Goal: Download file/media

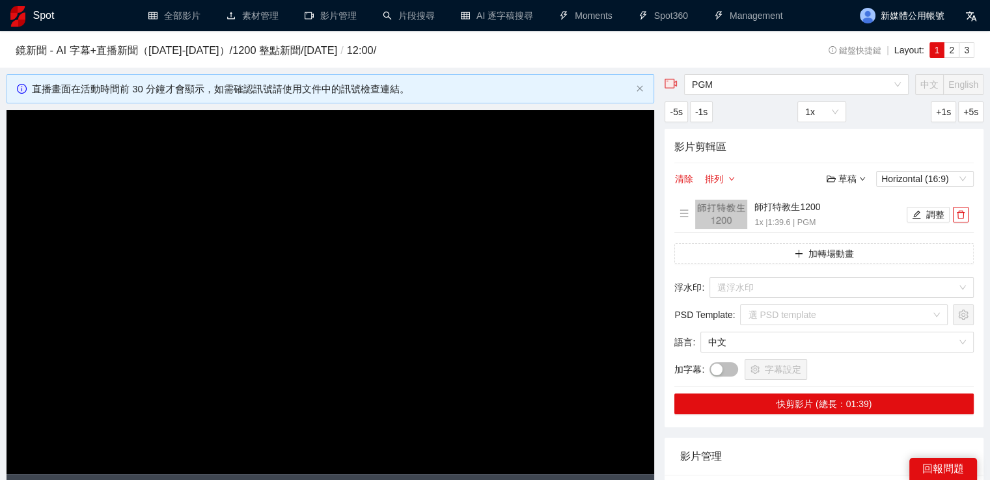
click at [403, 217] on video "Video Player" at bounding box center [330, 292] width 647 height 364
drag, startPoint x: 59, startPoint y: 8, endPoint x: 42, endPoint y: 20, distance: 20.6
click at [58, 10] on div "Spot" at bounding box center [63, 15] width 107 height 31
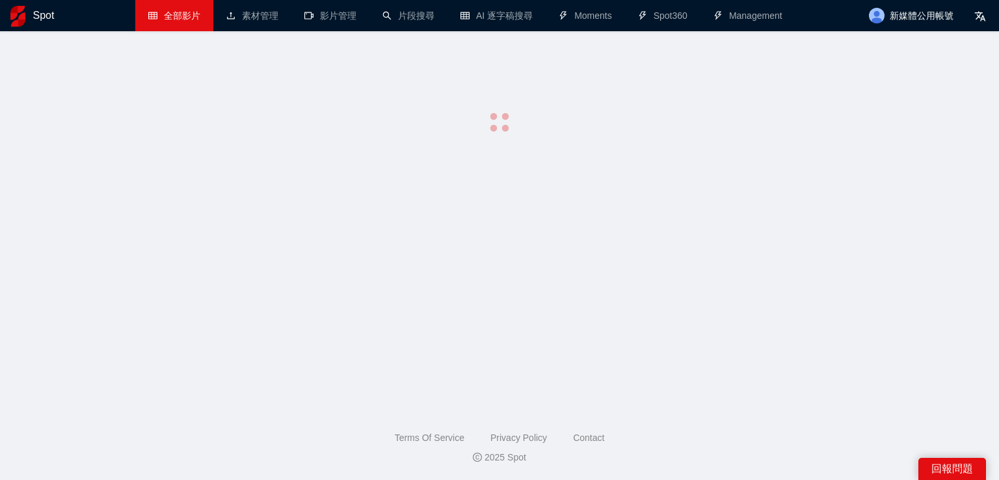
click at [41, 20] on h1 "Spot" at bounding box center [43, 15] width 21 height 31
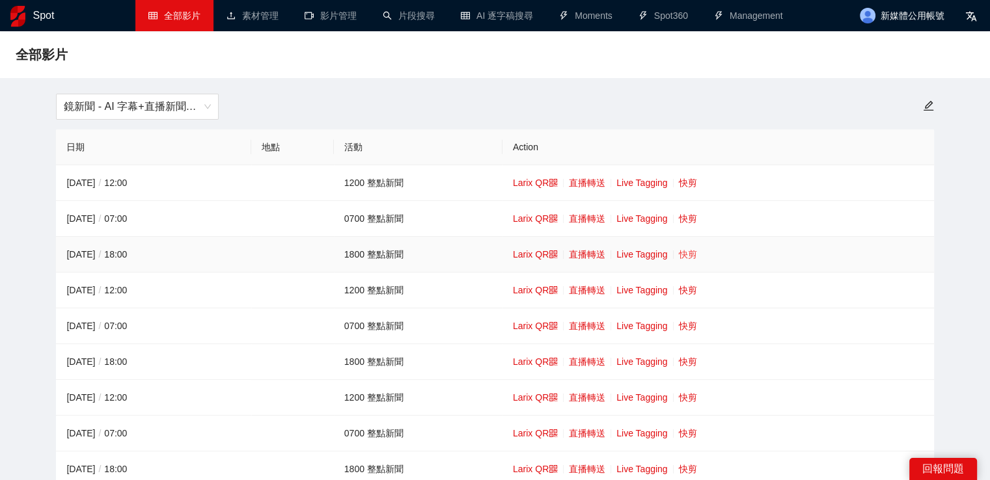
click at [690, 256] on link "快剪" at bounding box center [688, 254] width 18 height 10
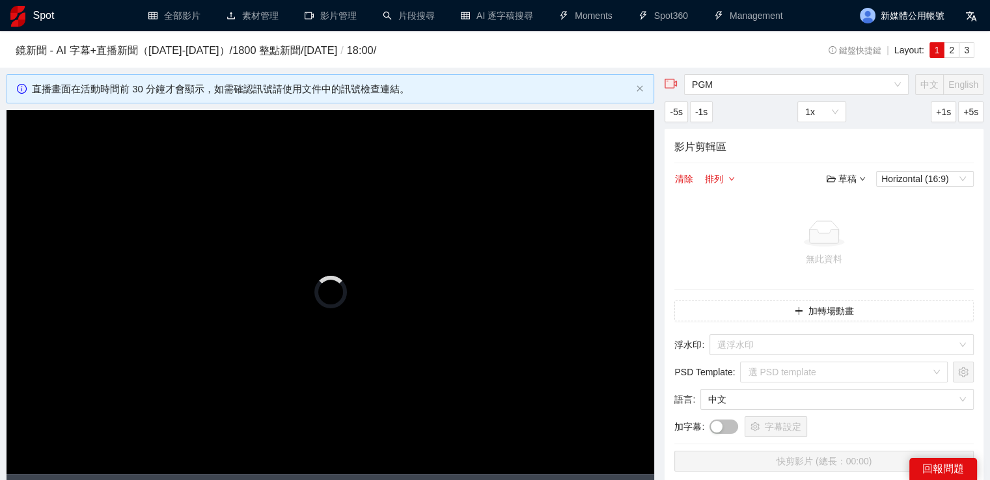
click at [346, 190] on video "Video Player" at bounding box center [330, 292] width 647 height 364
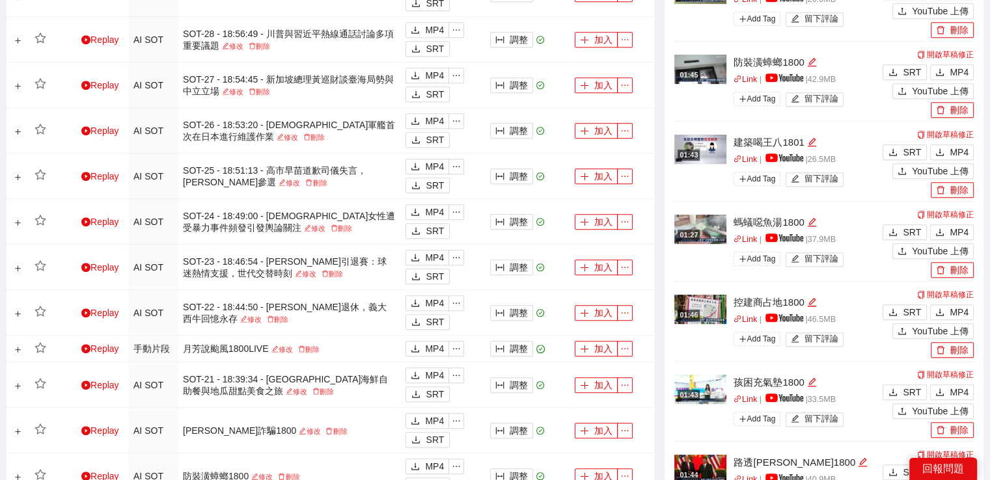
scroll to position [976, 0]
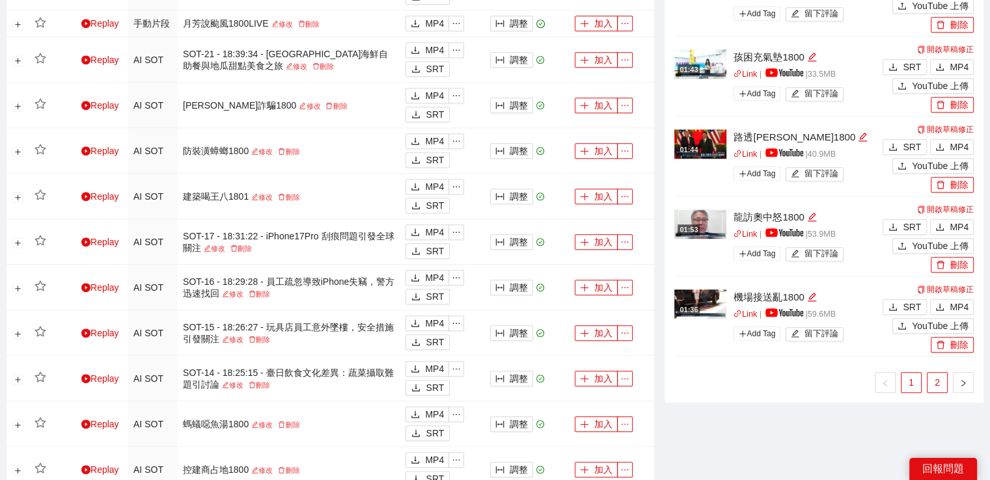
click at [935, 377] on link "2" at bounding box center [937, 383] width 20 height 20
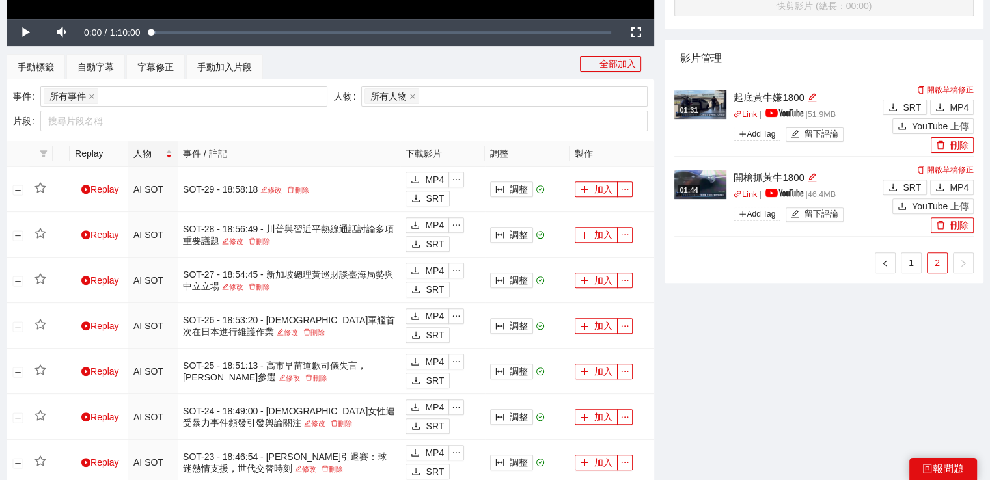
scroll to position [390, 0]
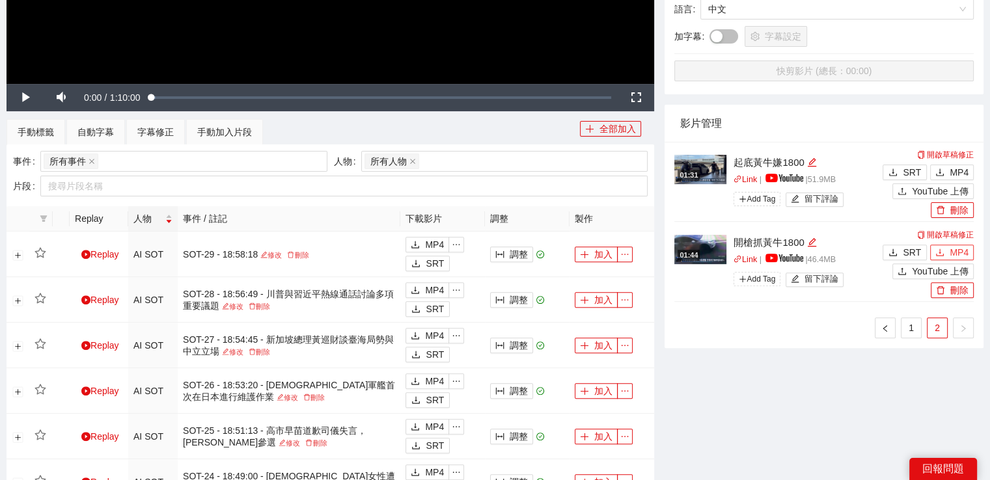
click at [957, 248] on span "MP4" at bounding box center [958, 252] width 19 height 14
click at [956, 253] on span "MP4" at bounding box center [958, 252] width 19 height 14
click at [952, 250] on span "MP4" at bounding box center [958, 252] width 19 height 14
click at [949, 172] on button "MP4" at bounding box center [952, 173] width 44 height 16
click at [918, 329] on link "1" at bounding box center [911, 328] width 20 height 20
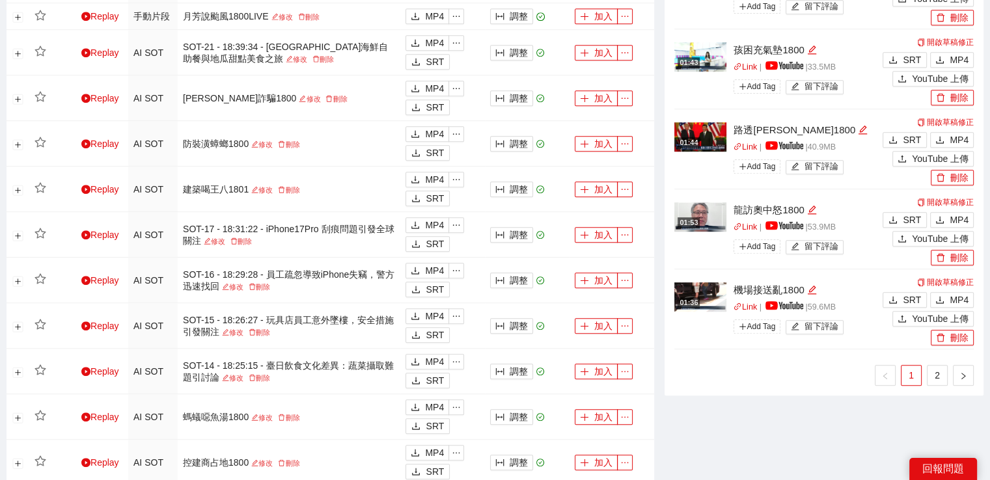
scroll to position [1106, 0]
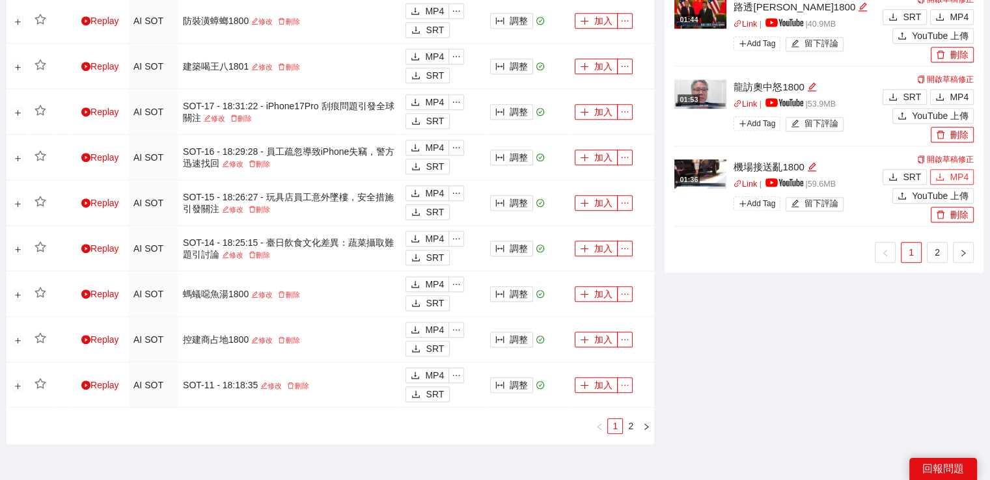
click at [953, 180] on span "MP4" at bounding box center [958, 177] width 19 height 14
click at [952, 177] on span "MP4" at bounding box center [958, 177] width 19 height 14
click at [950, 174] on span "MP4" at bounding box center [958, 177] width 19 height 14
click at [954, 172] on span "MP4" at bounding box center [958, 177] width 19 height 14
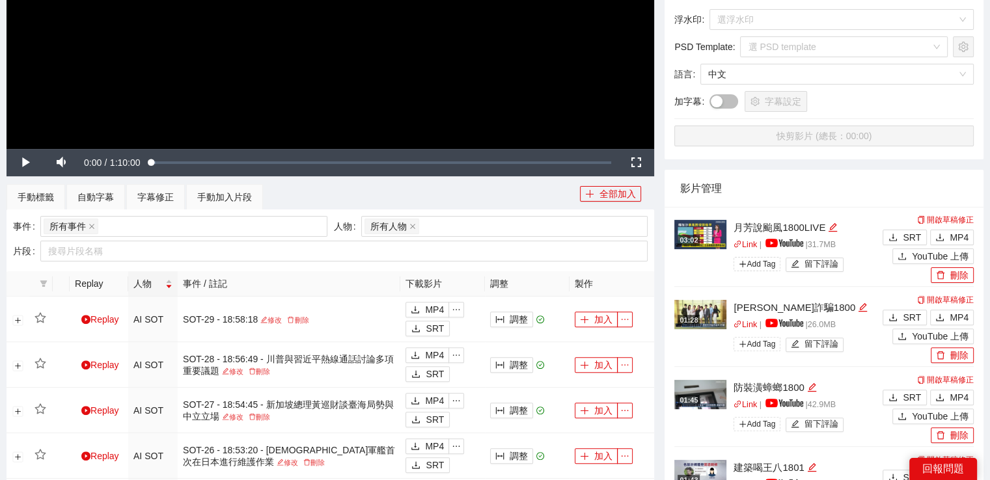
scroll to position [0, 0]
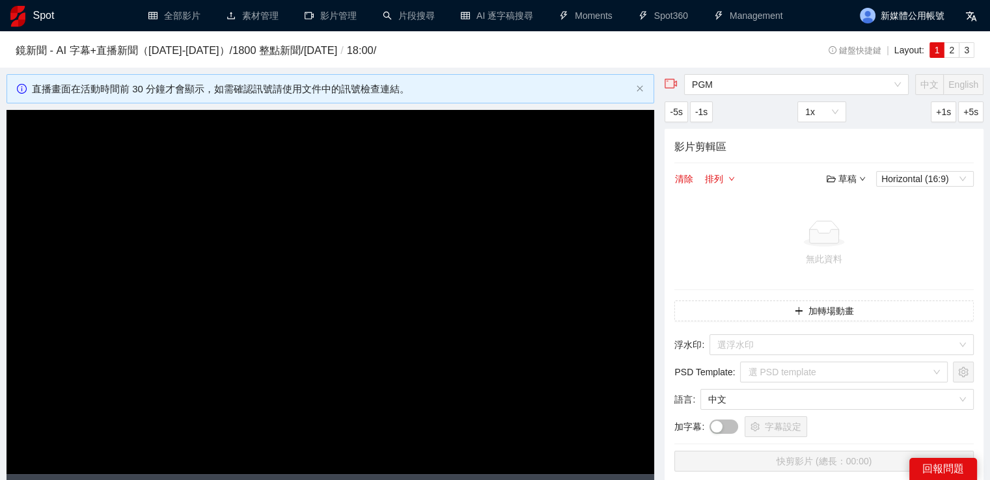
click at [38, 23] on h1 "Spot" at bounding box center [43, 15] width 21 height 31
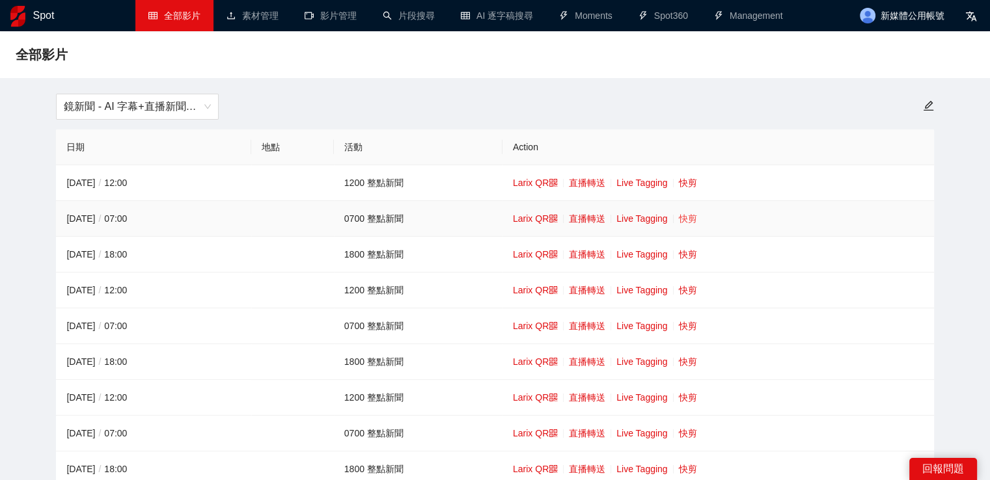
click at [684, 223] on link "快剪" at bounding box center [688, 218] width 18 height 10
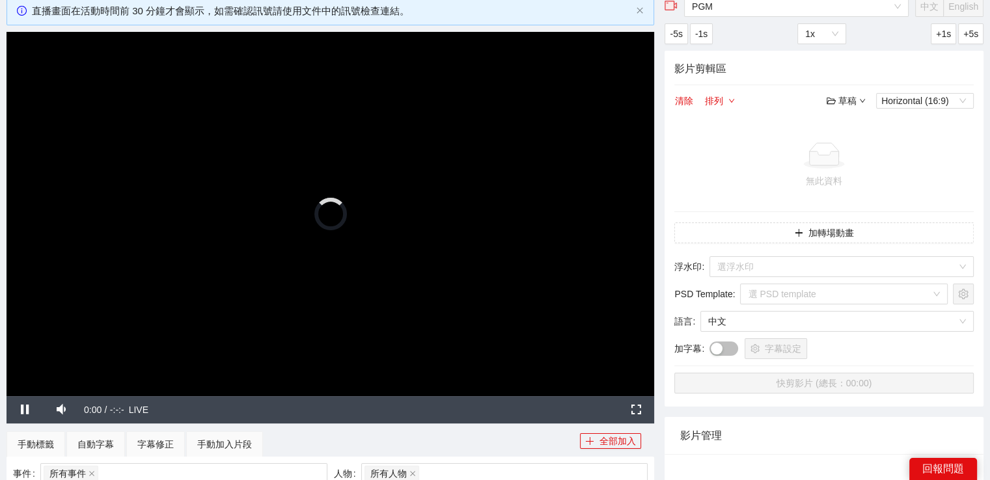
scroll to position [130, 0]
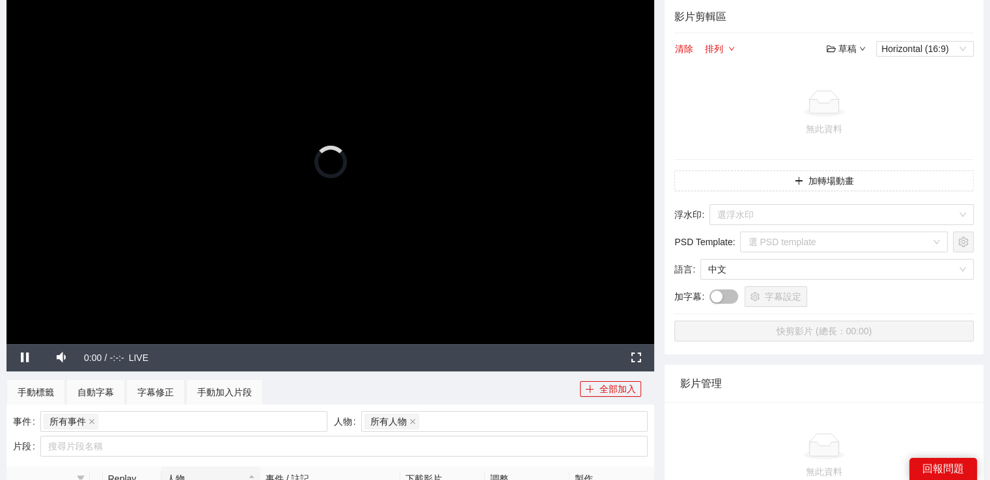
click at [385, 196] on video "Video Player" at bounding box center [330, 162] width 647 height 364
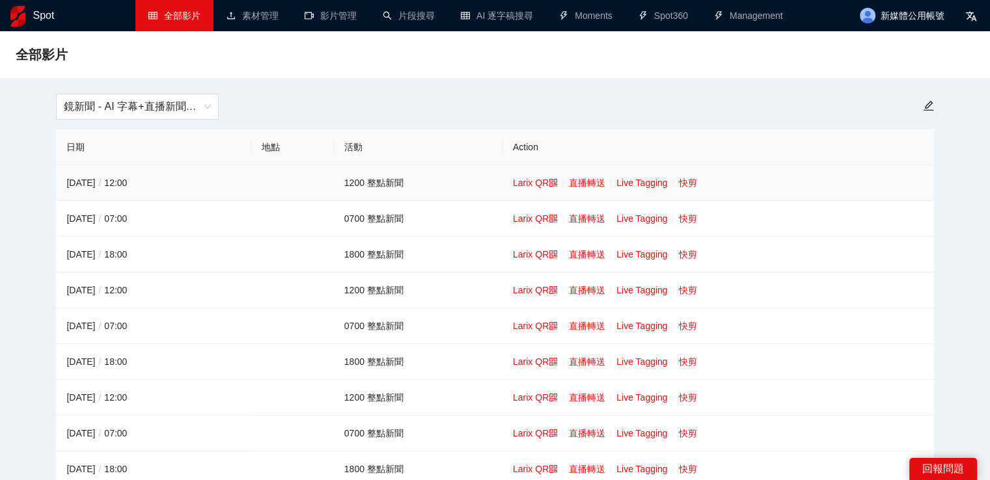
scroll to position [65, 0]
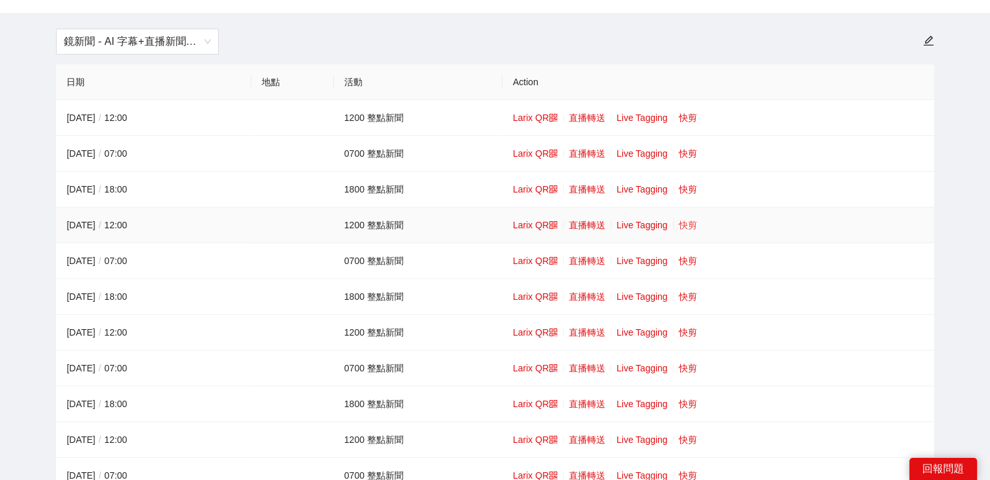
click at [692, 220] on link "快剪" at bounding box center [688, 225] width 18 height 10
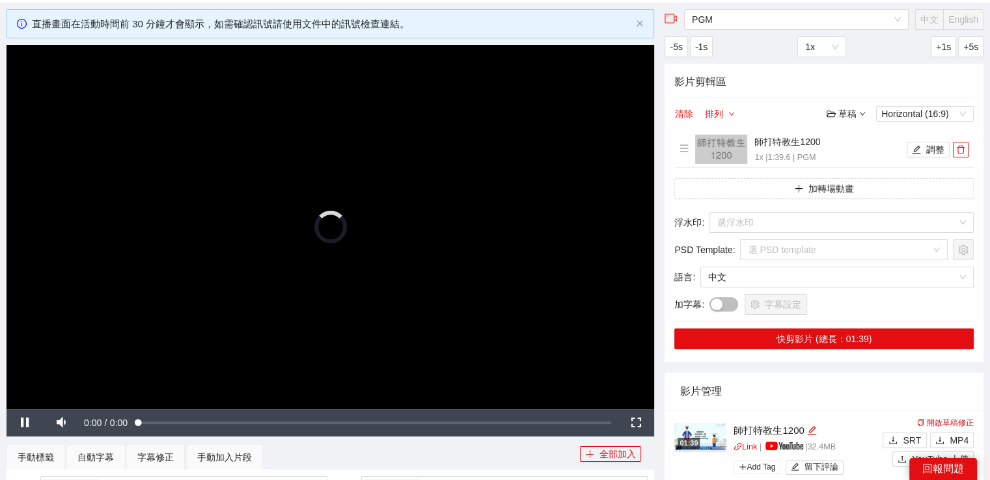
click at [495, 180] on video "Video Player" at bounding box center [330, 227] width 647 height 364
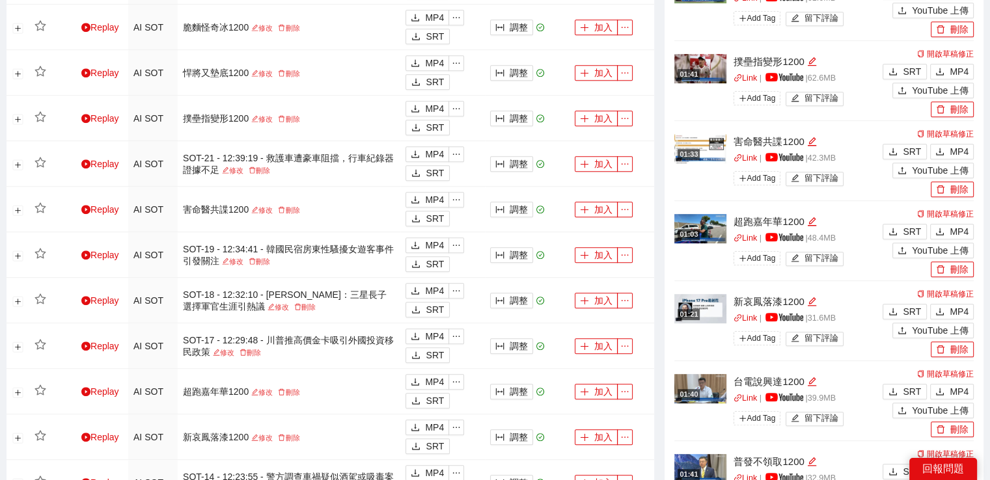
scroll to position [846, 0]
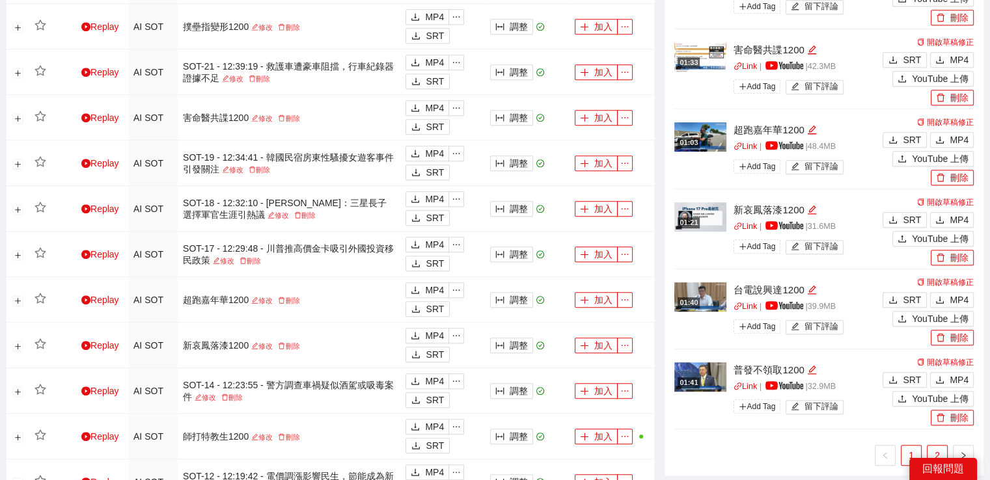
click at [938, 446] on link "2" at bounding box center [937, 456] width 20 height 20
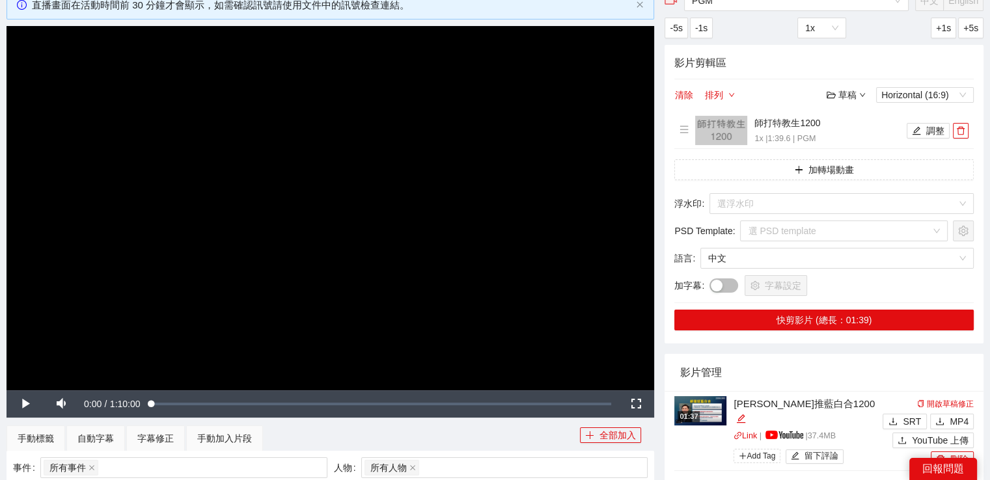
scroll to position [0, 0]
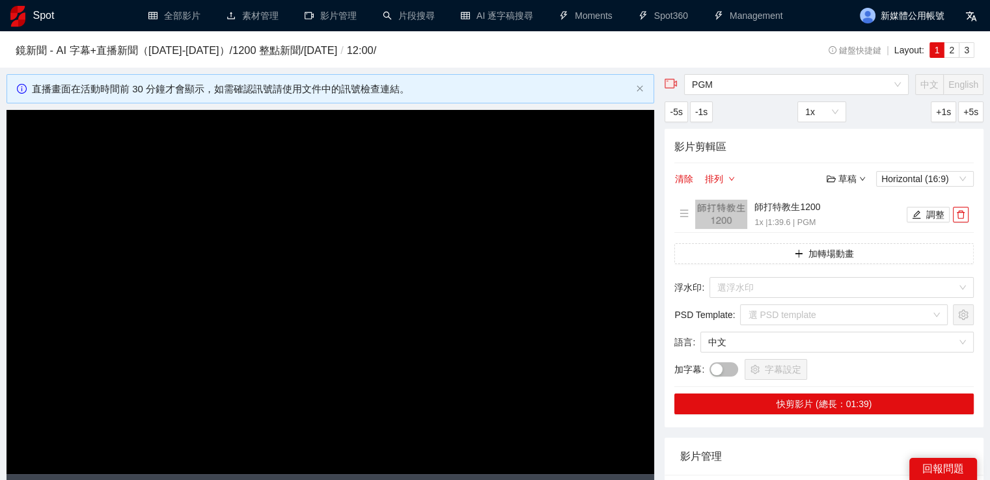
click at [41, 16] on h1 "Spot" at bounding box center [43, 15] width 21 height 31
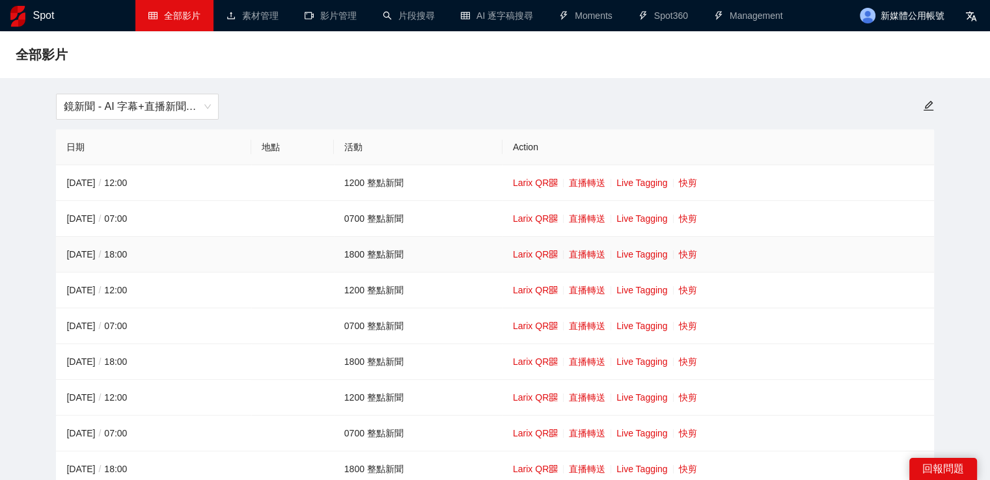
click at [690, 246] on td "Larix QR 直播轉送 Live Tagging 快剪" at bounding box center [717, 255] width 431 height 36
click at [689, 256] on link "快剪" at bounding box center [688, 254] width 18 height 10
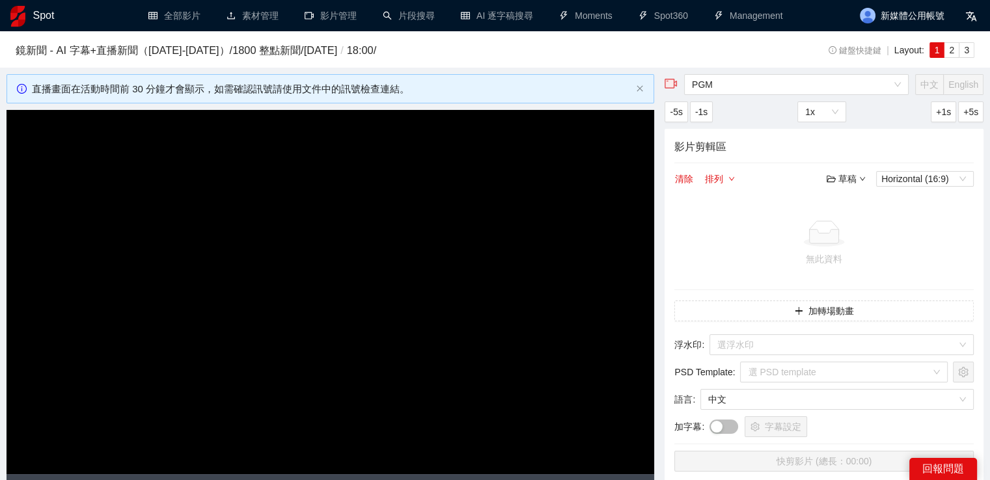
click at [435, 240] on video "Video Player" at bounding box center [330, 292] width 647 height 364
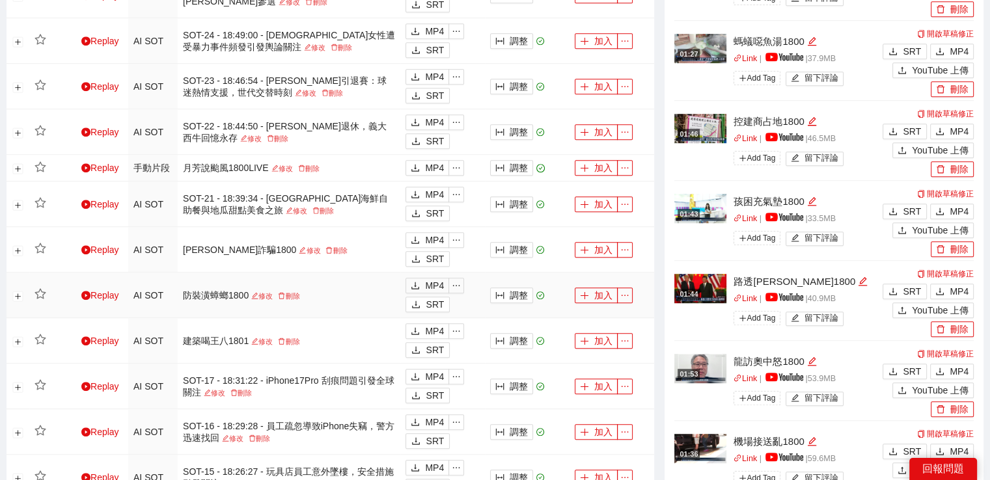
scroll to position [911, 0]
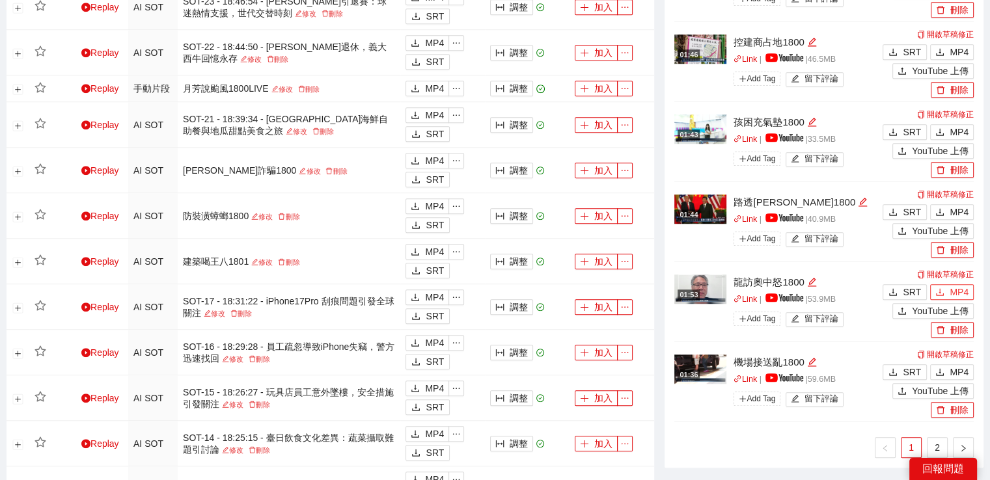
click at [937, 294] on icon "download" at bounding box center [940, 291] width 8 height 7
click at [958, 211] on span "MP4" at bounding box center [958, 212] width 19 height 14
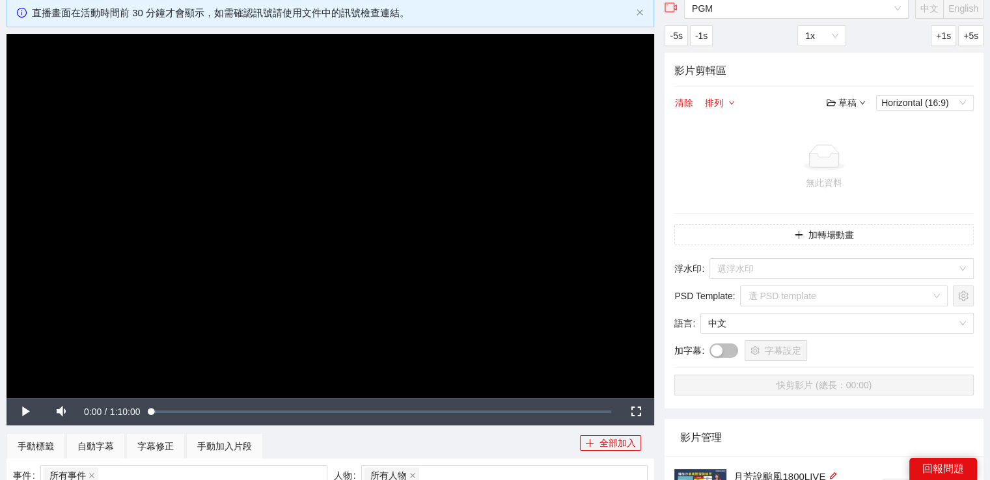
scroll to position [0, 0]
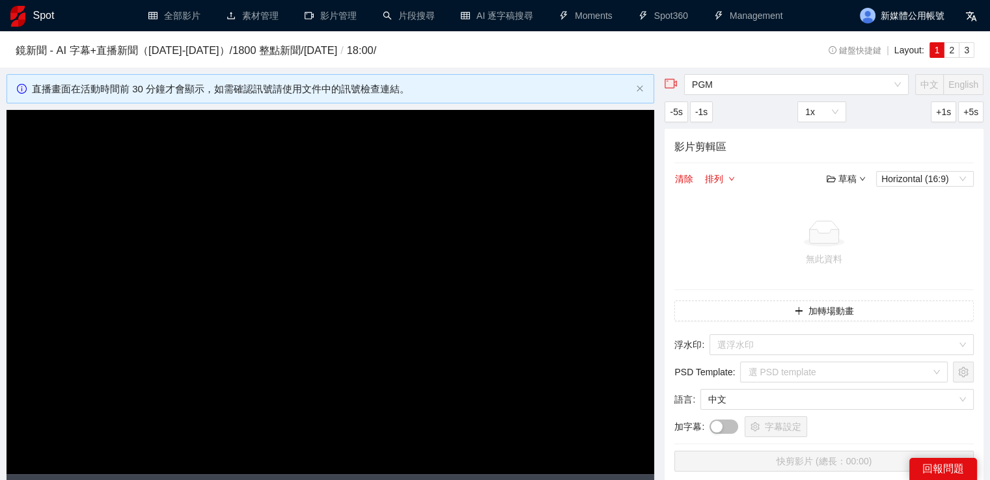
click at [40, 14] on h1 "Spot" at bounding box center [43, 15] width 21 height 31
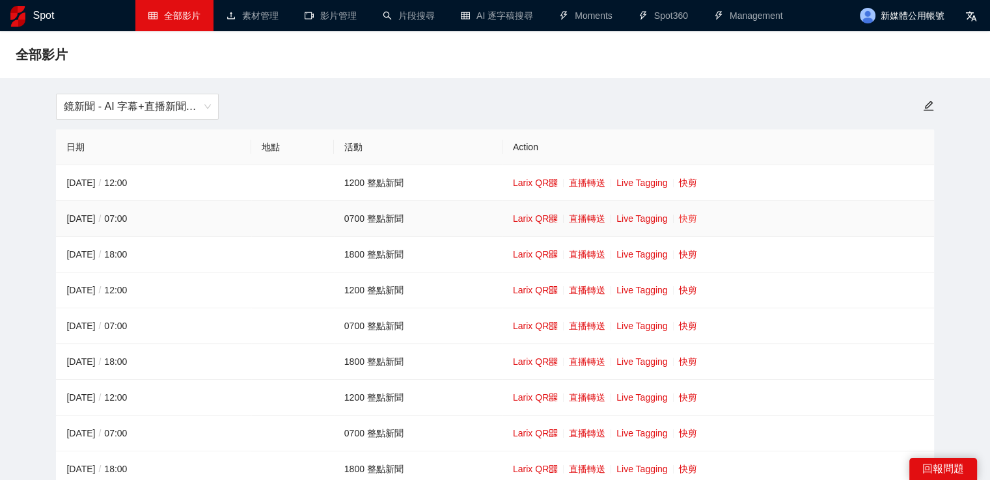
click at [680, 219] on link "快剪" at bounding box center [688, 218] width 18 height 10
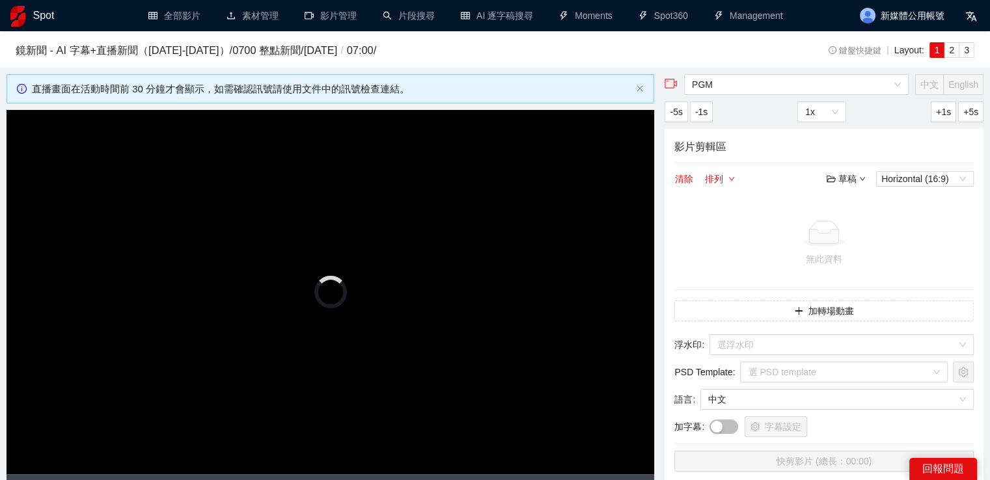
scroll to position [260, 0]
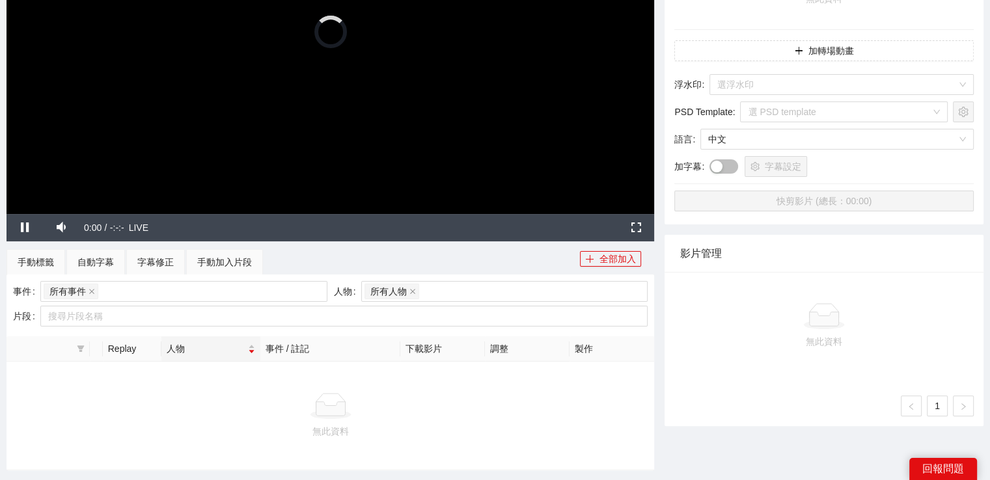
click at [450, 131] on video "Video Player" at bounding box center [330, 32] width 647 height 364
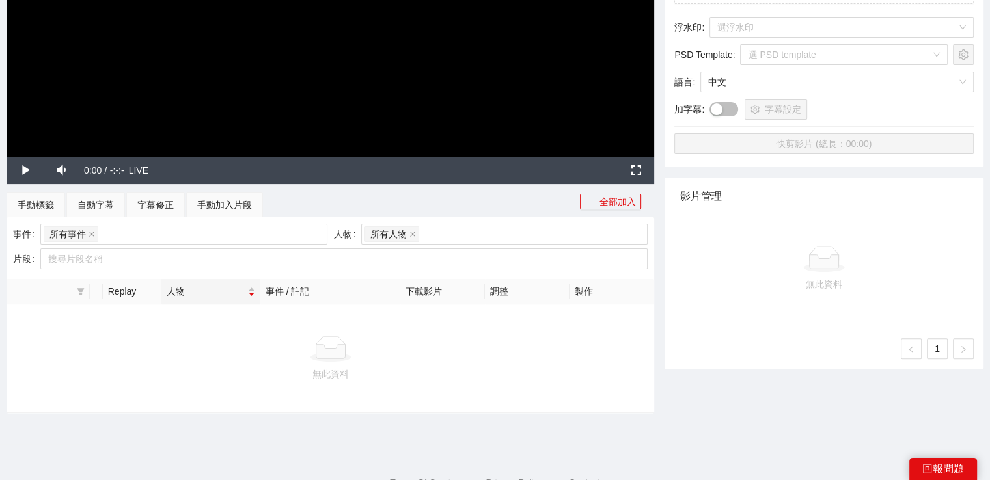
scroll to position [362, 0]
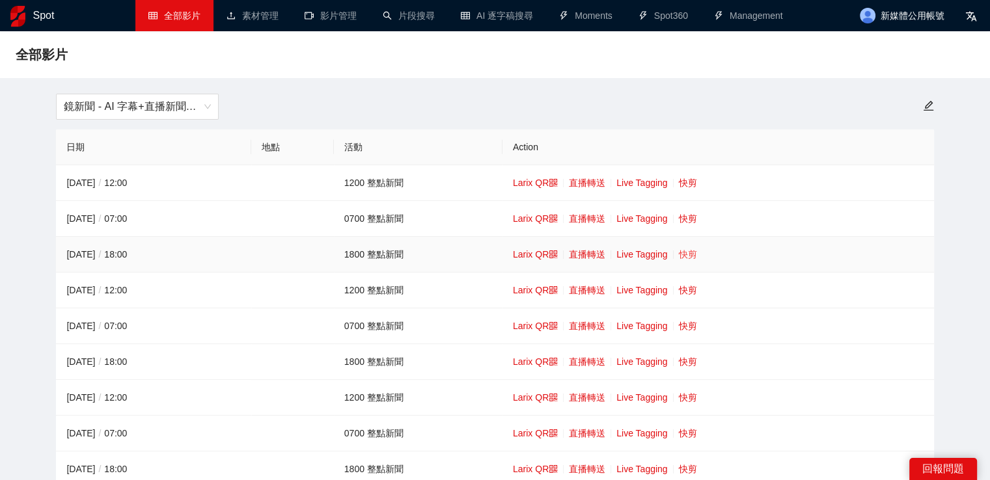
click at [690, 253] on link "快剪" at bounding box center [688, 254] width 18 height 10
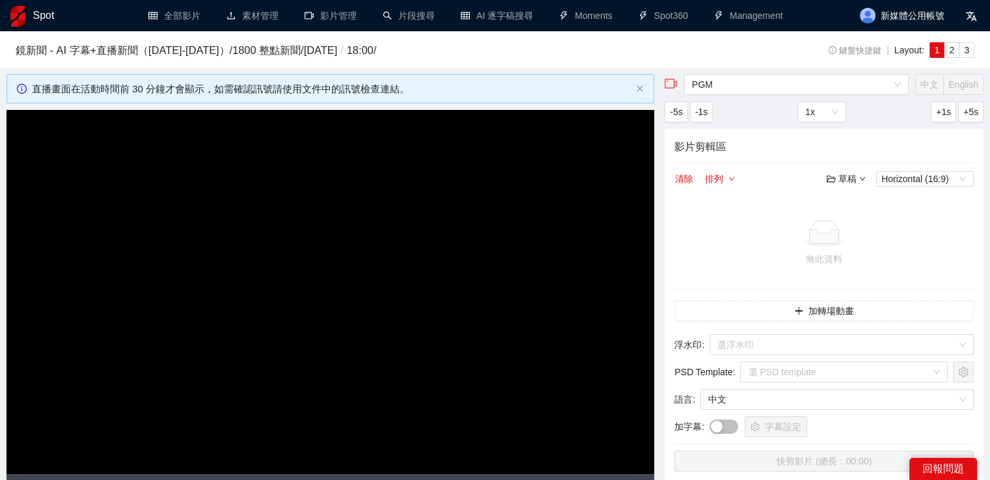
click at [533, 256] on video "Video Player" at bounding box center [330, 292] width 647 height 364
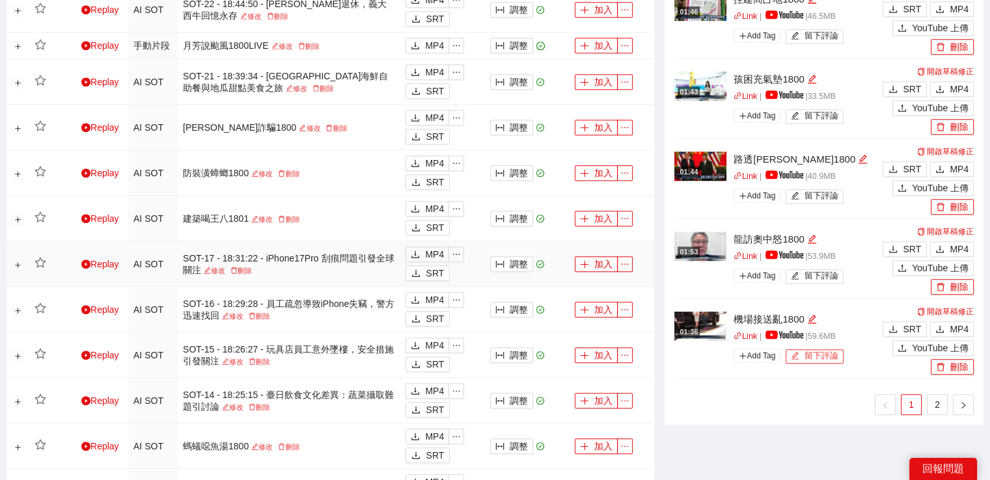
scroll to position [976, 0]
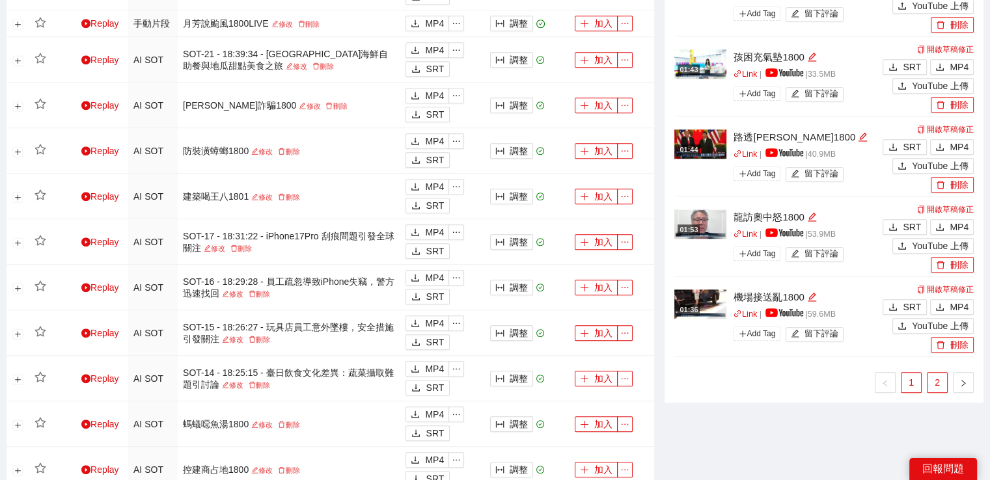
click at [931, 375] on link "2" at bounding box center [937, 383] width 20 height 20
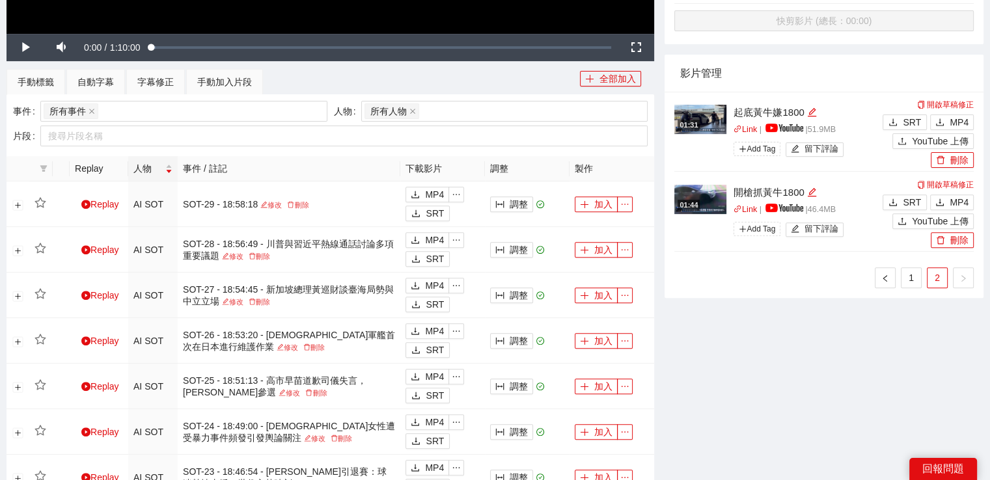
scroll to position [390, 0]
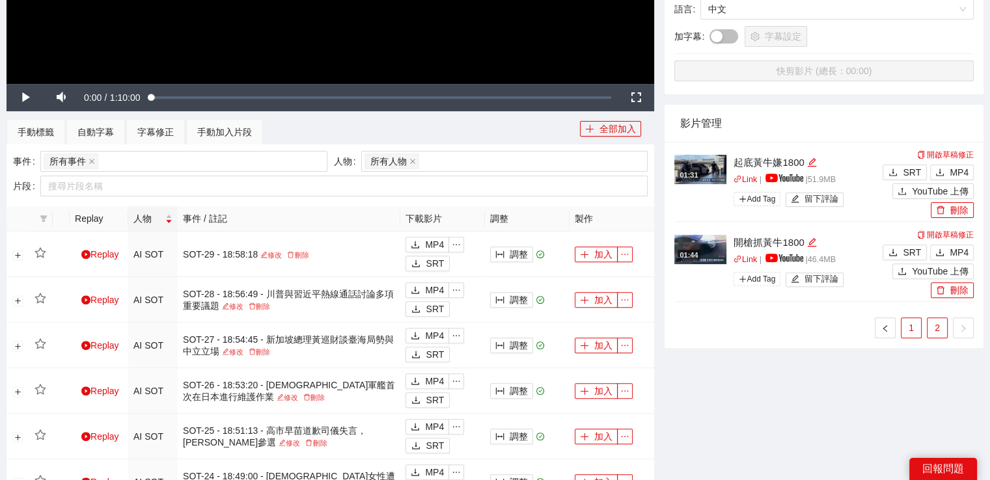
click at [913, 329] on link "1" at bounding box center [911, 328] width 20 height 20
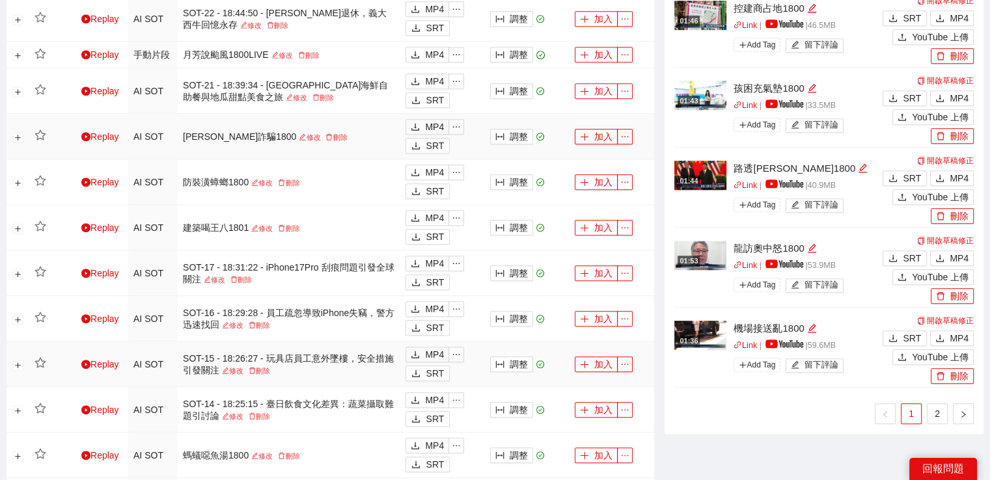
scroll to position [781, 0]
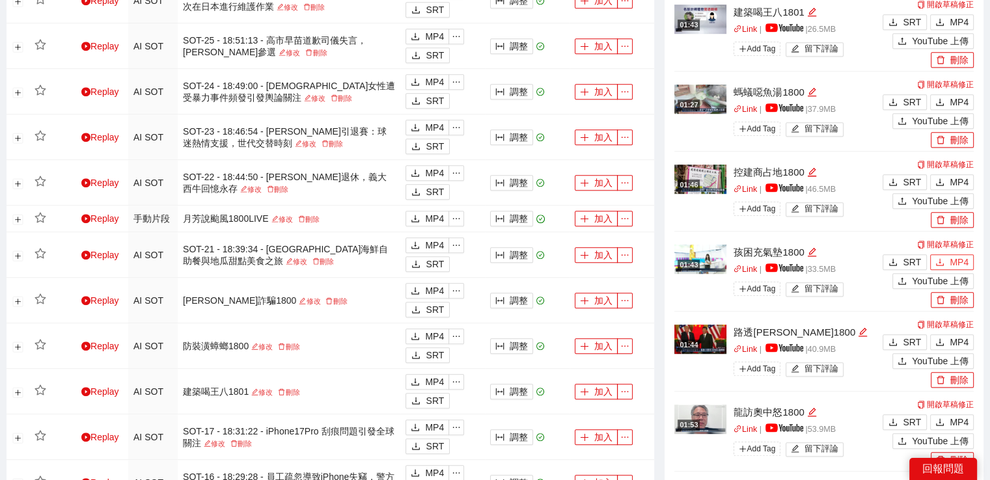
click at [950, 265] on span "MP4" at bounding box center [958, 262] width 19 height 14
click at [942, 182] on icon "download" at bounding box center [939, 182] width 9 height 9
click at [938, 183] on icon "download" at bounding box center [939, 182] width 9 height 9
click at [941, 104] on icon "download" at bounding box center [939, 102] width 9 height 9
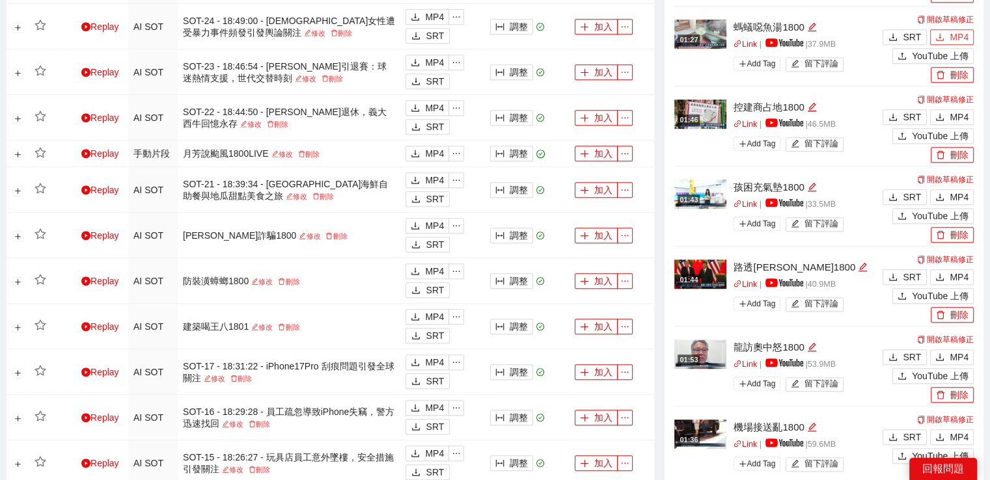
scroll to position [976, 0]
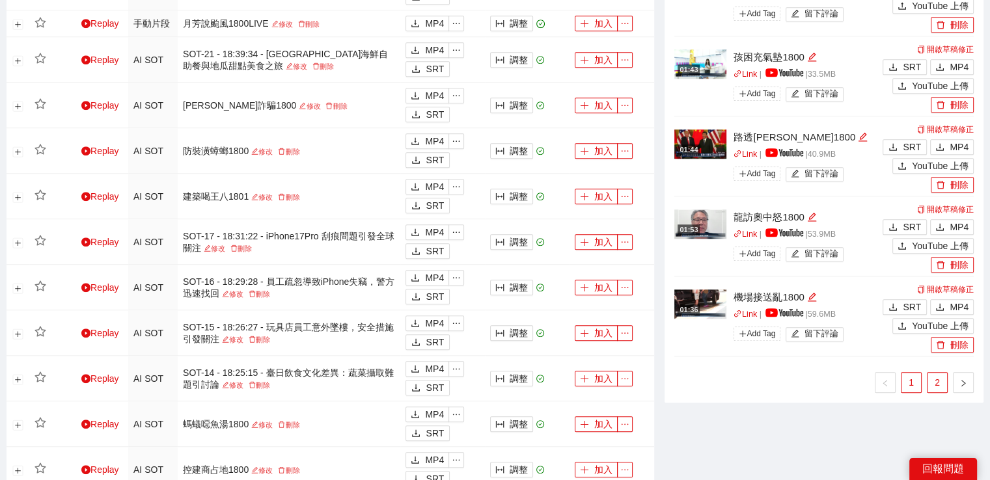
click at [936, 383] on link "2" at bounding box center [937, 383] width 20 height 20
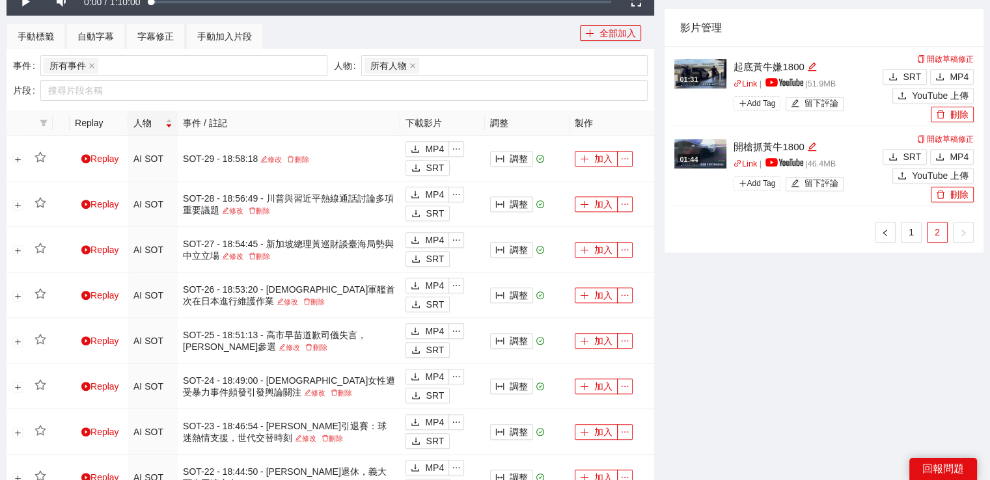
scroll to position [455, 0]
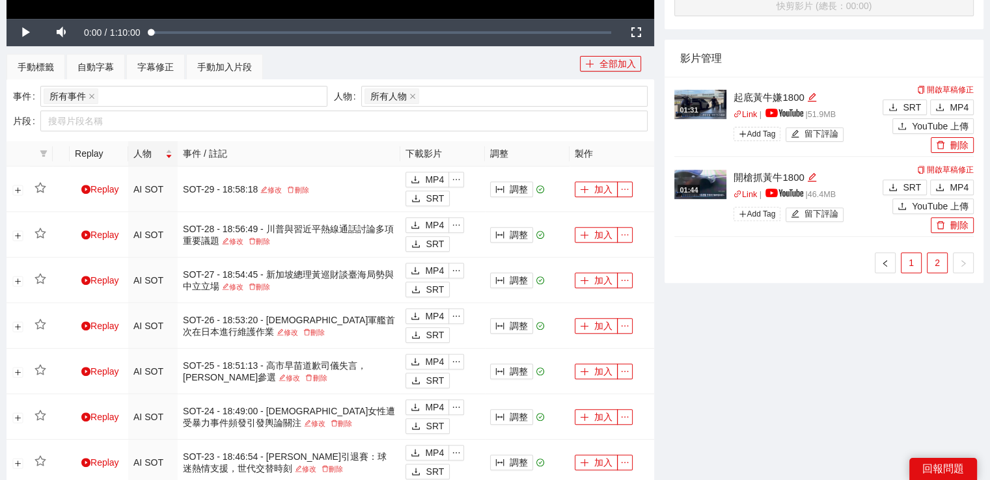
click at [906, 262] on link "1" at bounding box center [911, 263] width 20 height 20
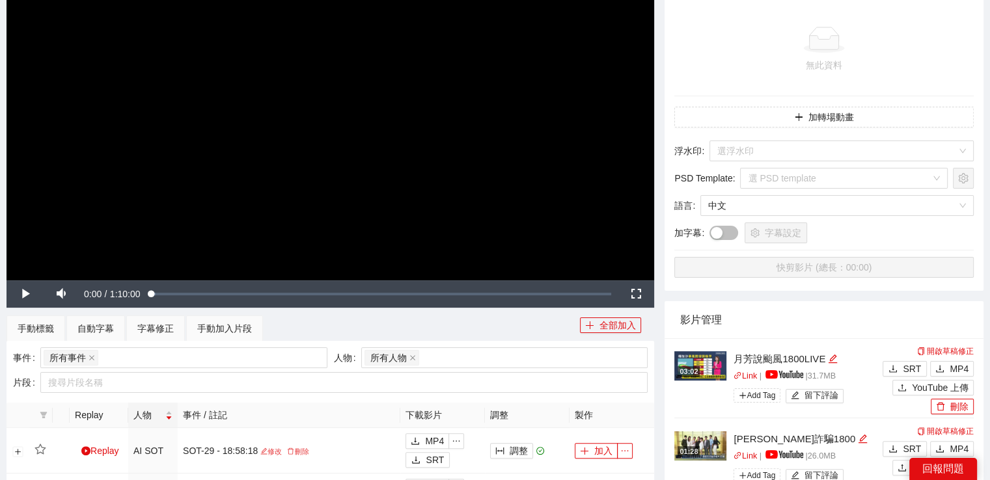
scroll to position [0, 0]
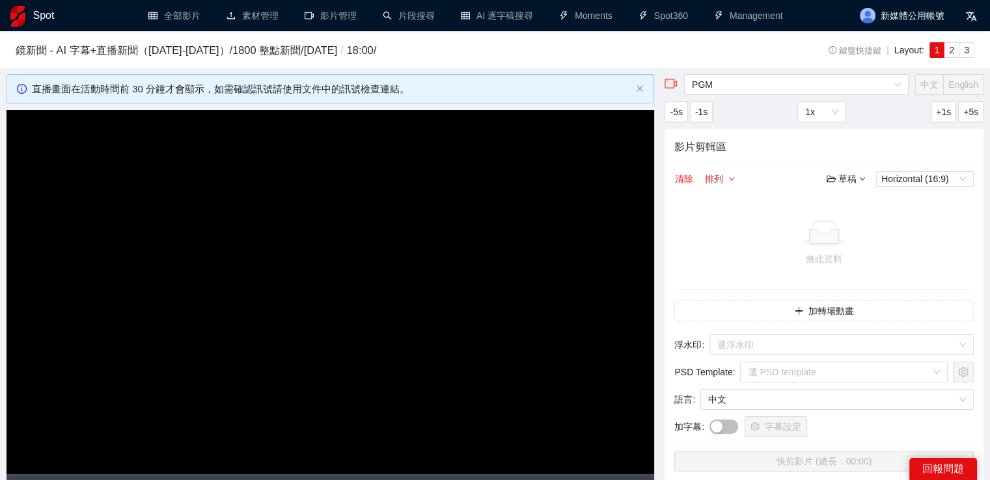
click at [49, 14] on h1 "Spot" at bounding box center [43, 15] width 21 height 31
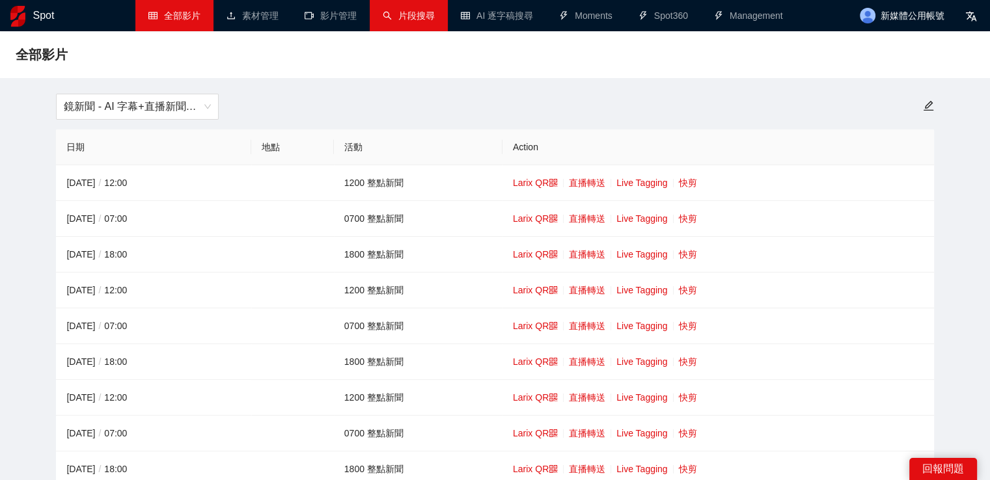
click at [410, 18] on link "片段搜尋" at bounding box center [409, 15] width 52 height 10
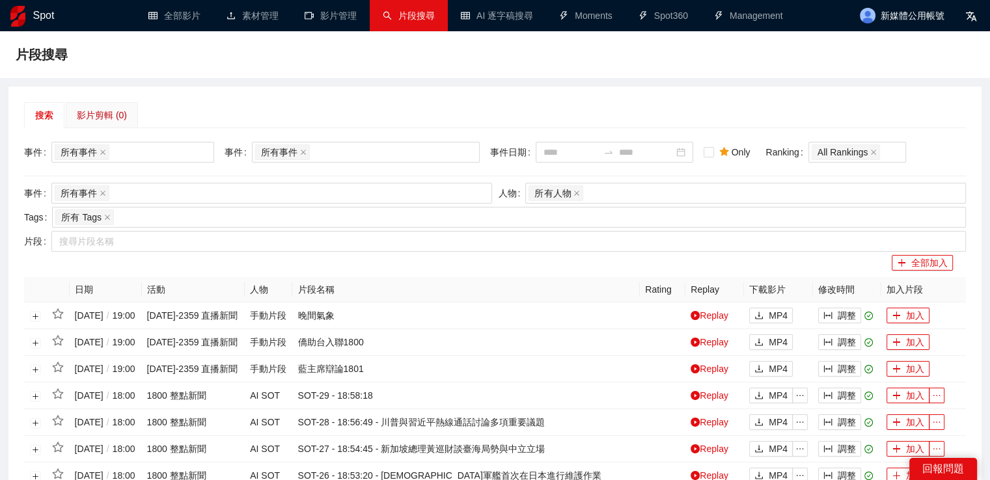
click at [122, 118] on div "影片剪輯 (0)" at bounding box center [102, 115] width 50 height 14
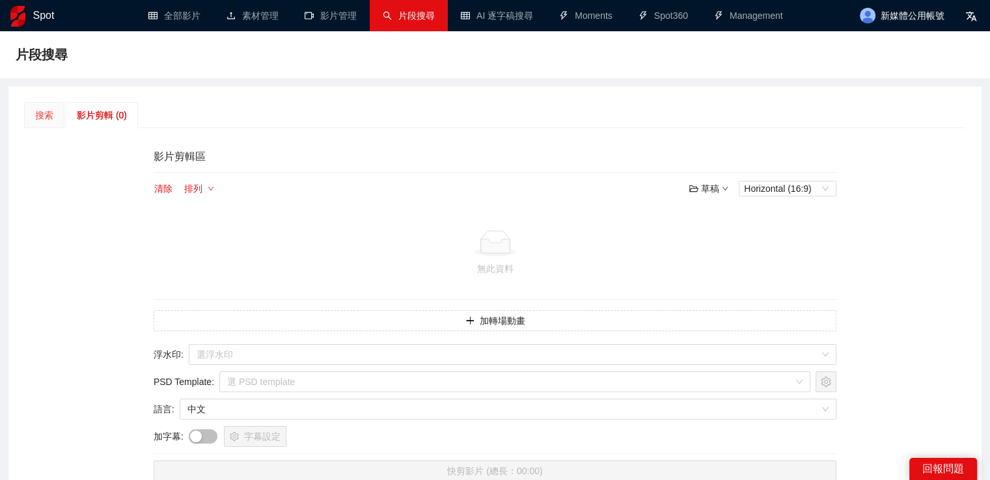
click at [54, 116] on div "搜索" at bounding box center [44, 115] width 40 height 26
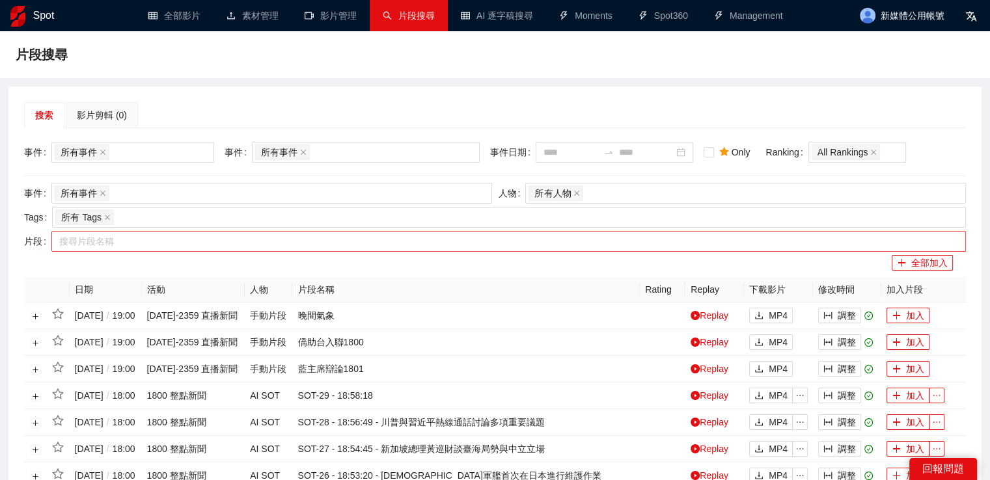
click at [141, 249] on div "搜尋片段名稱" at bounding box center [508, 241] width 914 height 21
paste input "*********"
type input "*********"
drag, startPoint x: 144, startPoint y: 243, endPoint x: 108, endPoint y: 244, distance: 35.8
click at [108, 244] on div at bounding box center [502, 242] width 895 height 16
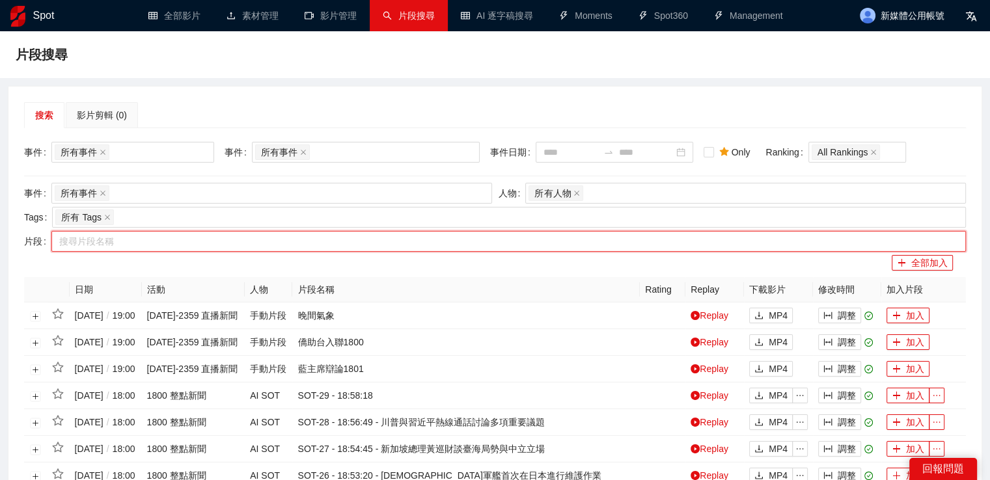
paste input "*********"
drag, startPoint x: 107, startPoint y: 243, endPoint x: 129, endPoint y: 245, distance: 22.3
click at [129, 245] on div "********* 藍主席辯論1801" at bounding box center [502, 242] width 895 height 16
type input "*****"
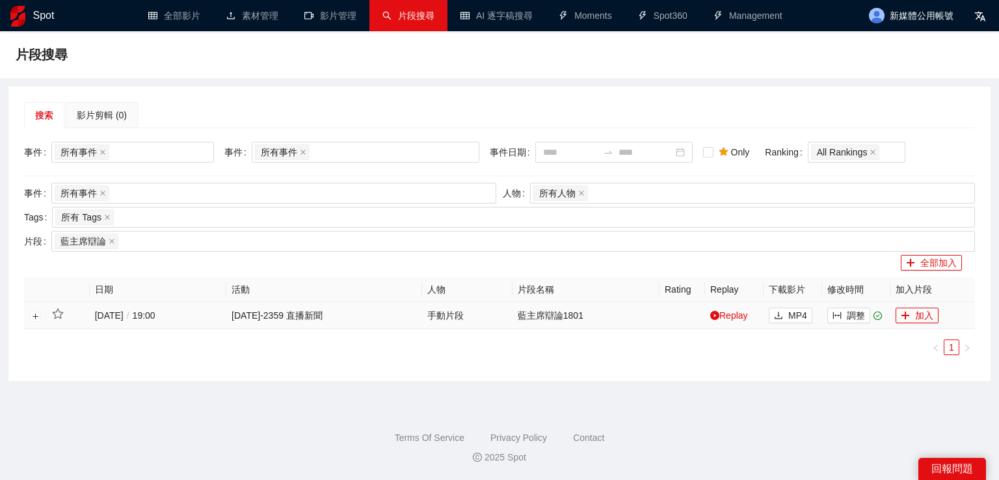
click at [163, 316] on div "[DATE] / 19:00" at bounding box center [158, 315] width 126 height 14
click at [117, 317] on div "[DATE] / 19:00" at bounding box center [158, 315] width 126 height 14
click at [80, 318] on td at bounding box center [68, 316] width 43 height 27
click at [480, 319] on div "手動片段" at bounding box center [467, 315] width 80 height 14
click at [658, 322] on td "藍主席辯論1801" at bounding box center [586, 316] width 147 height 27
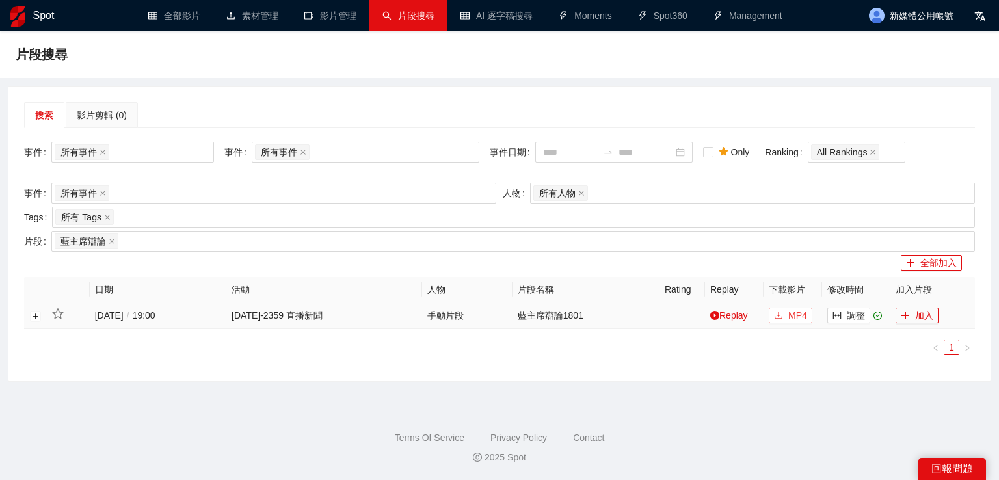
click at [786, 318] on button "MP4" at bounding box center [791, 316] width 44 height 16
click at [111, 241] on icon "close" at bounding box center [112, 241] width 7 height 7
click at [125, 241] on div at bounding box center [507, 242] width 904 height 16
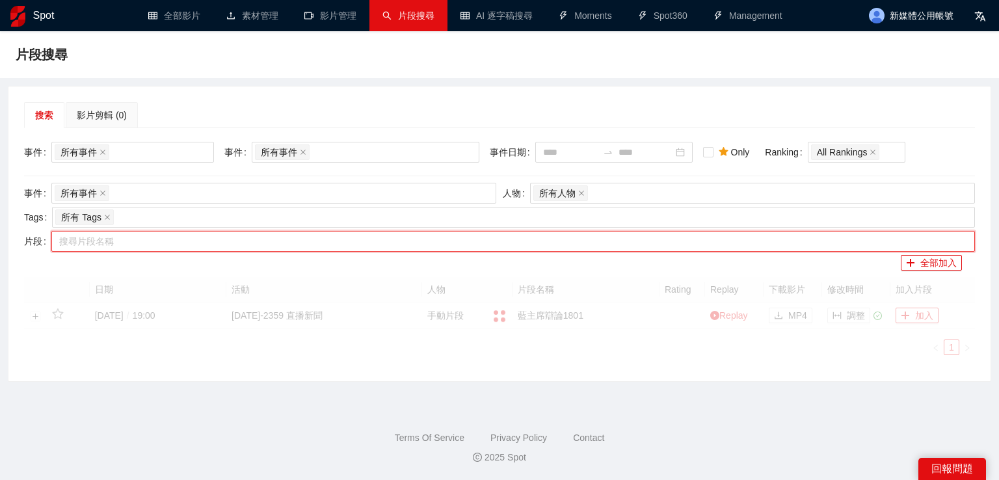
paste input "*********"
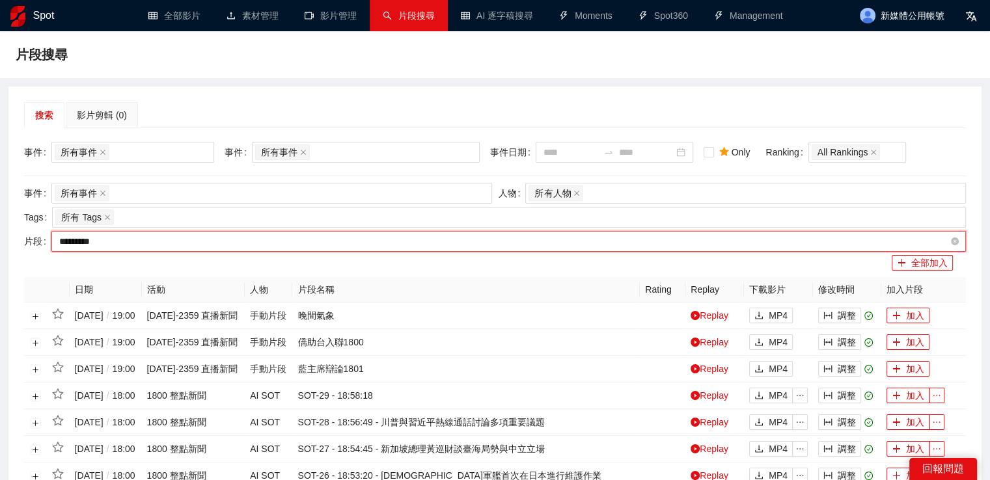
drag, startPoint x: 105, startPoint y: 241, endPoint x: 135, endPoint y: 246, distance: 30.3
click at [135, 246] on div "********* 僑助台入聯1800" at bounding box center [502, 242] width 895 height 16
type input "*****"
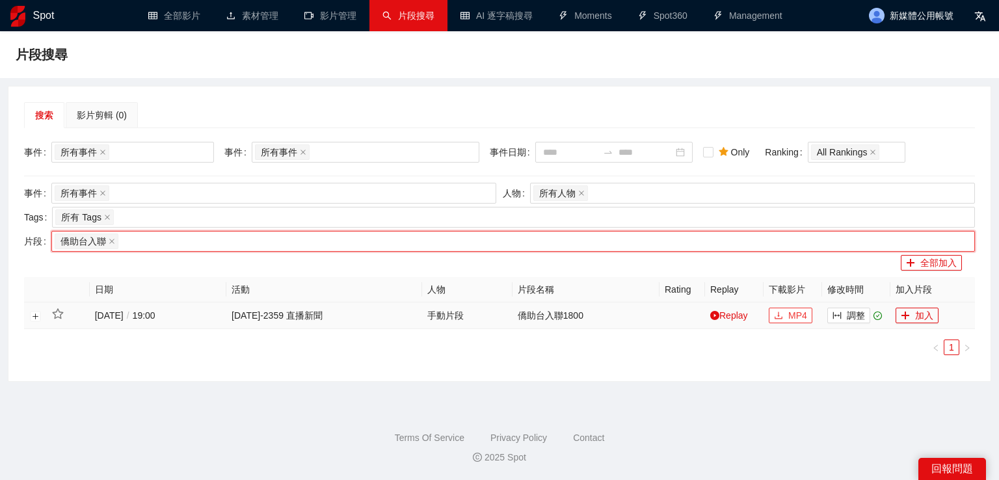
click at [802, 316] on span "MP4" at bounding box center [798, 315] width 19 height 14
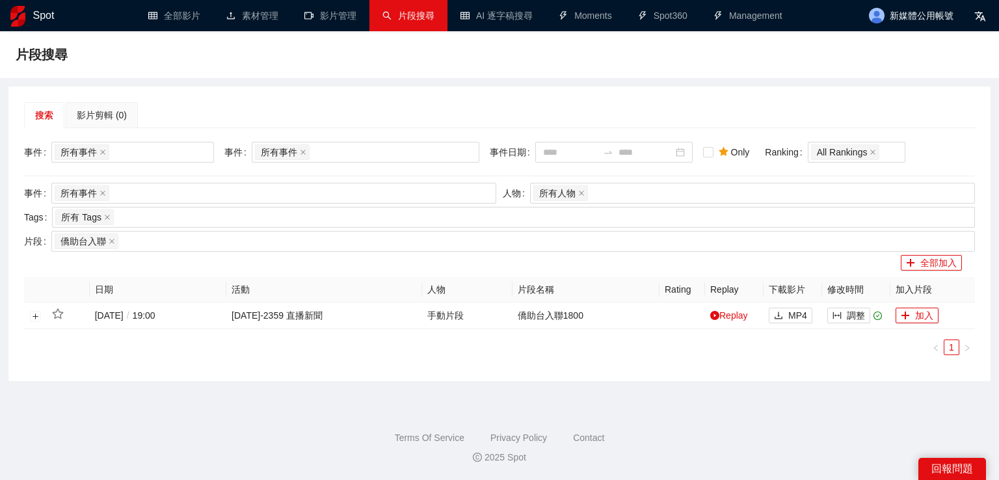
click at [49, 18] on h1 "Spot" at bounding box center [43, 15] width 21 height 31
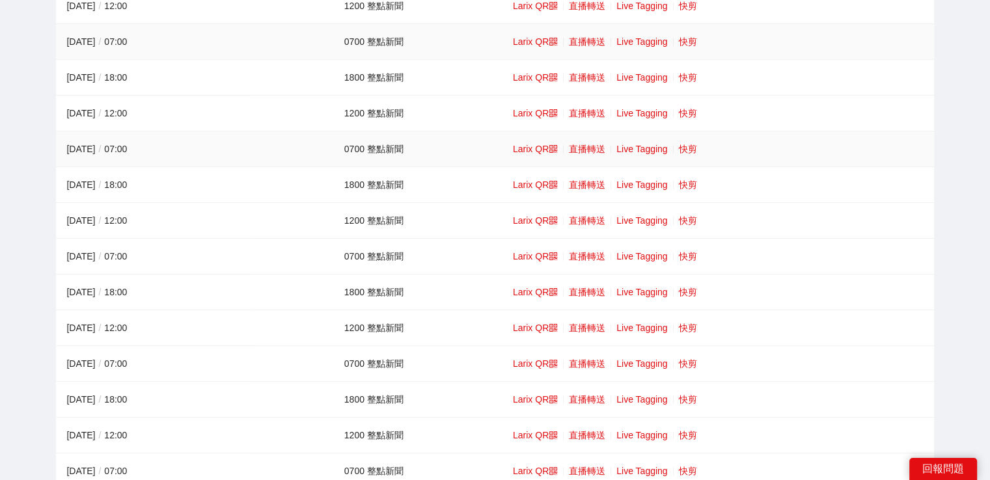
scroll to position [390, 0]
